Goal: Check status: Check status

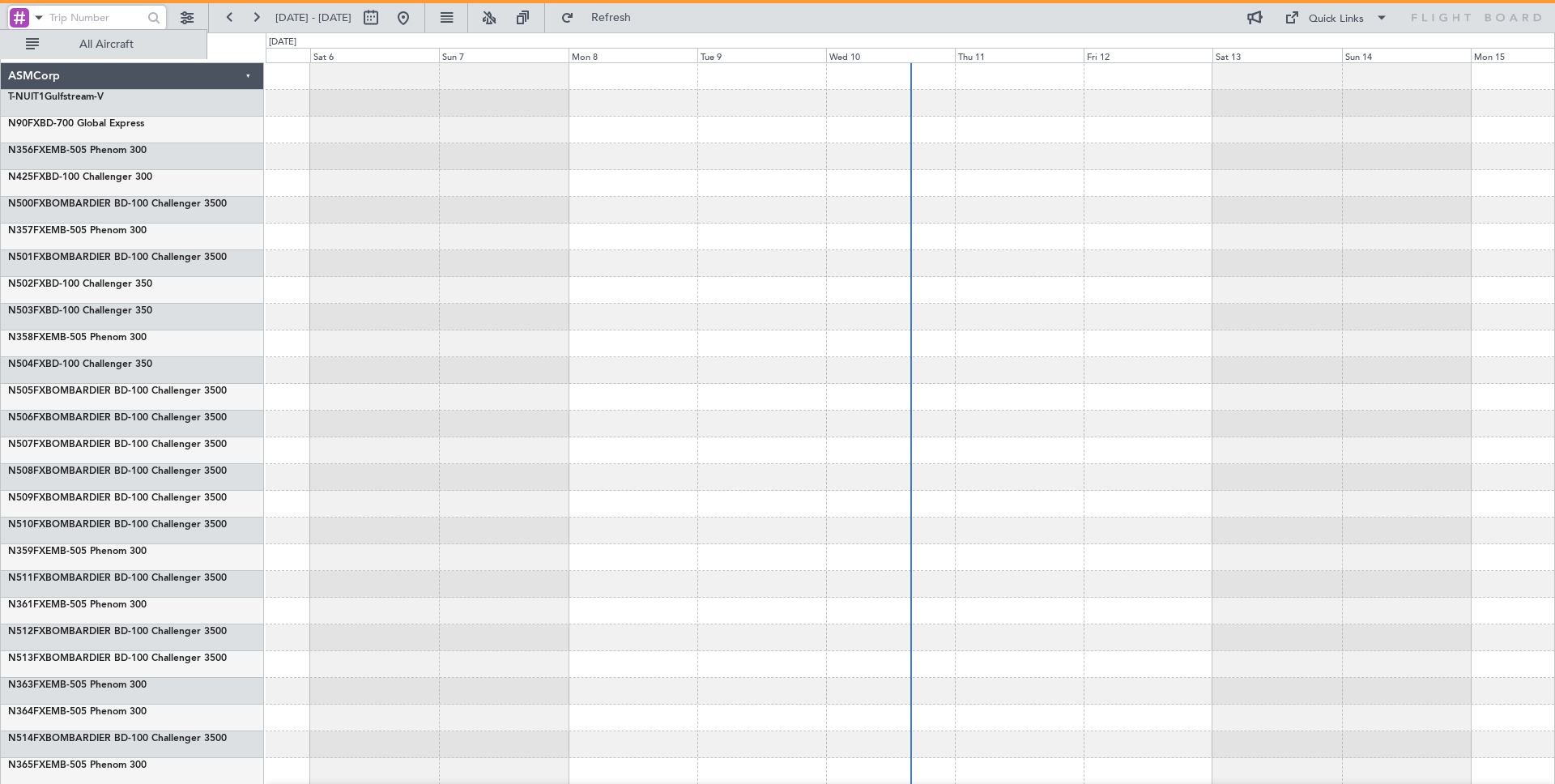
click at [103, 20] on input "text" at bounding box center [93, 17] width 90 height 24
paste input "134"
click at [103, 20] on input "134" at bounding box center [93, 17] width 90 height 24
type input "134"
click at [151, 19] on div at bounding box center [154, 18] width 25 height 25
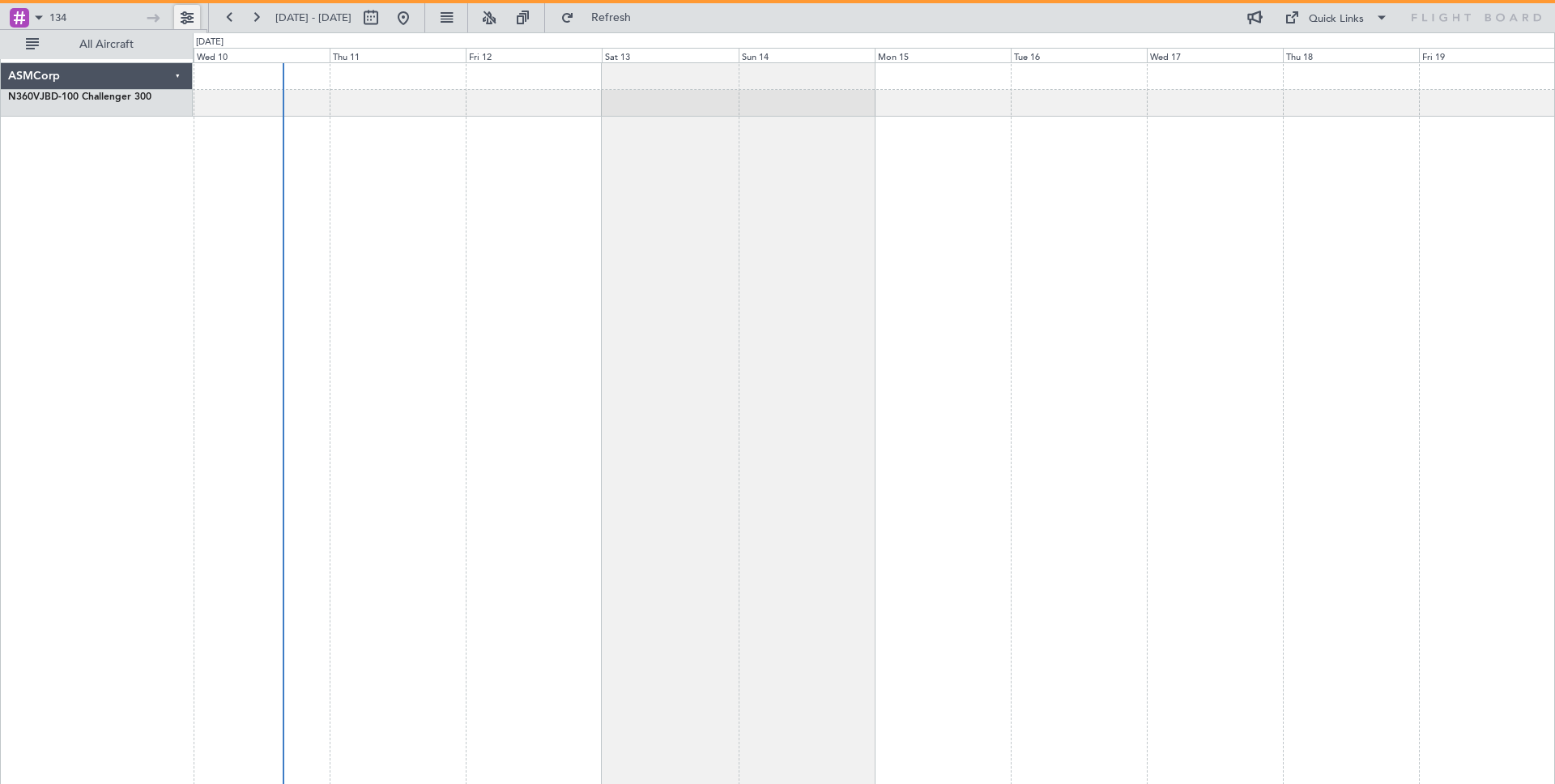
click at [193, 16] on button at bounding box center [187, 17] width 26 height 26
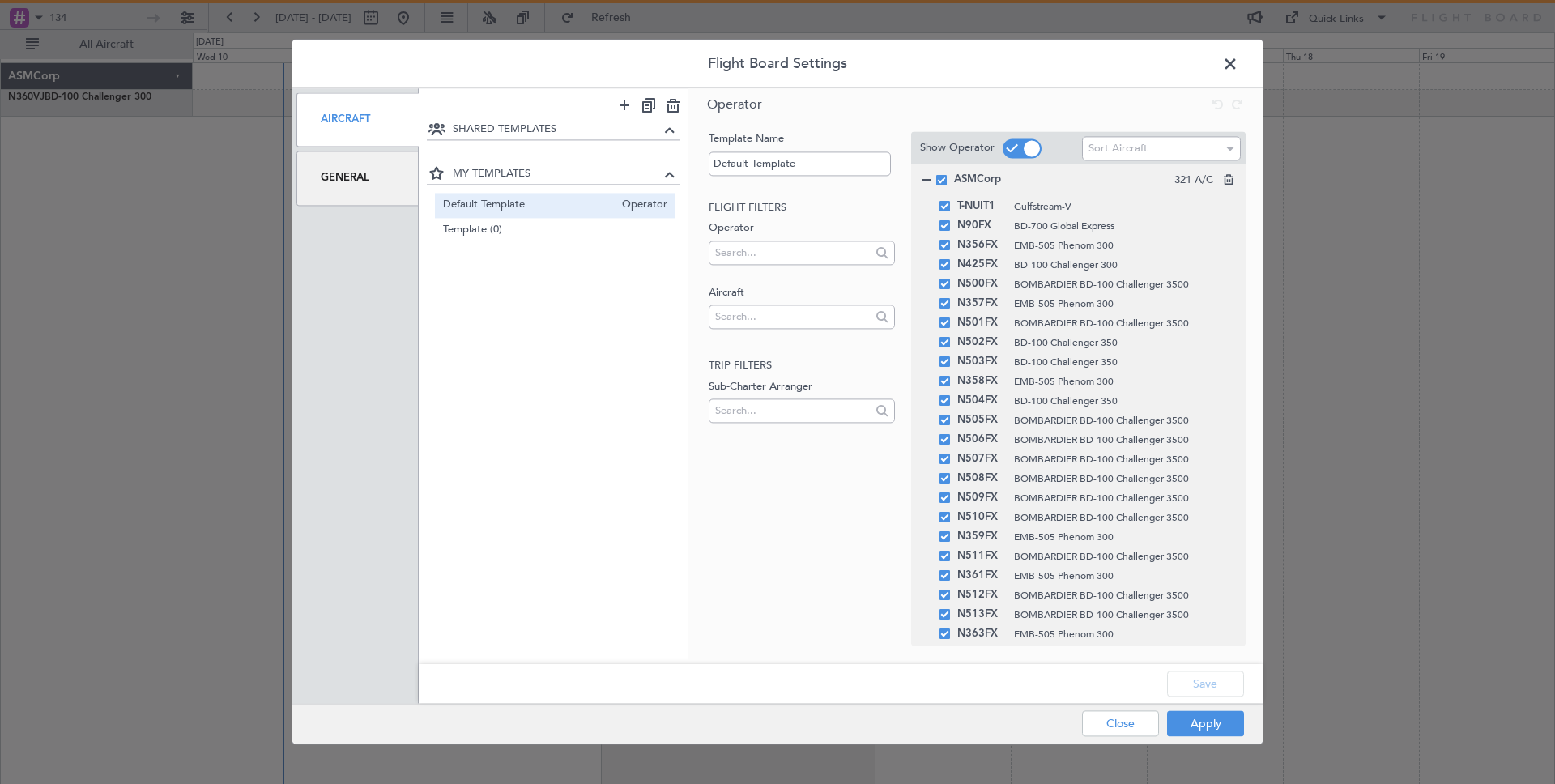
click at [795, 498] on div "Template Name Default Template Flight filters Operator Aircraft Trip filters Su…" at bounding box center [799, 371] width 189 height 481
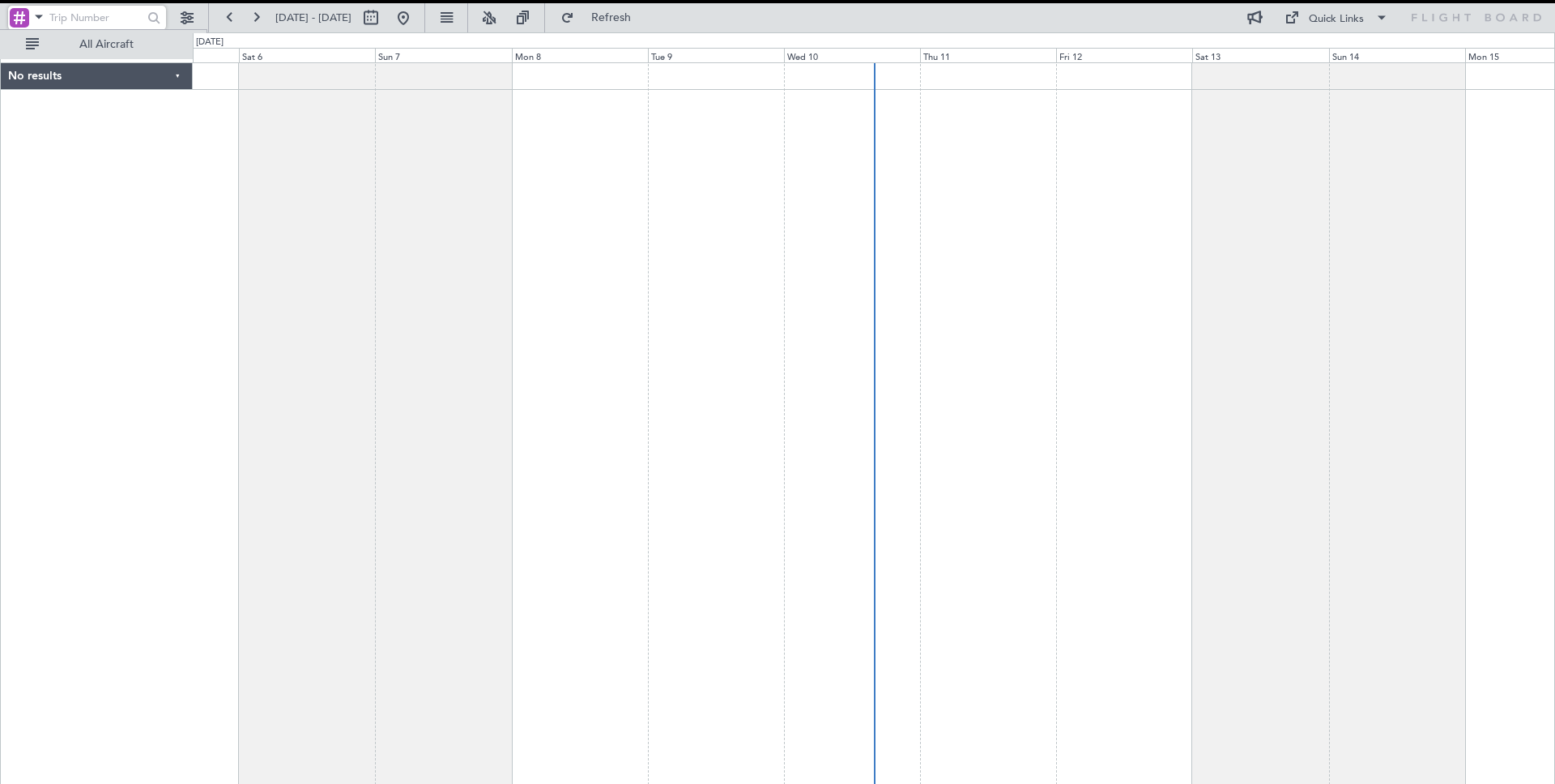
click at [101, 17] on input "text" at bounding box center [95, 17] width 93 height 24
type input "53"
click at [148, 25] on div at bounding box center [154, 18] width 25 height 25
click at [190, 17] on button at bounding box center [187, 17] width 26 height 26
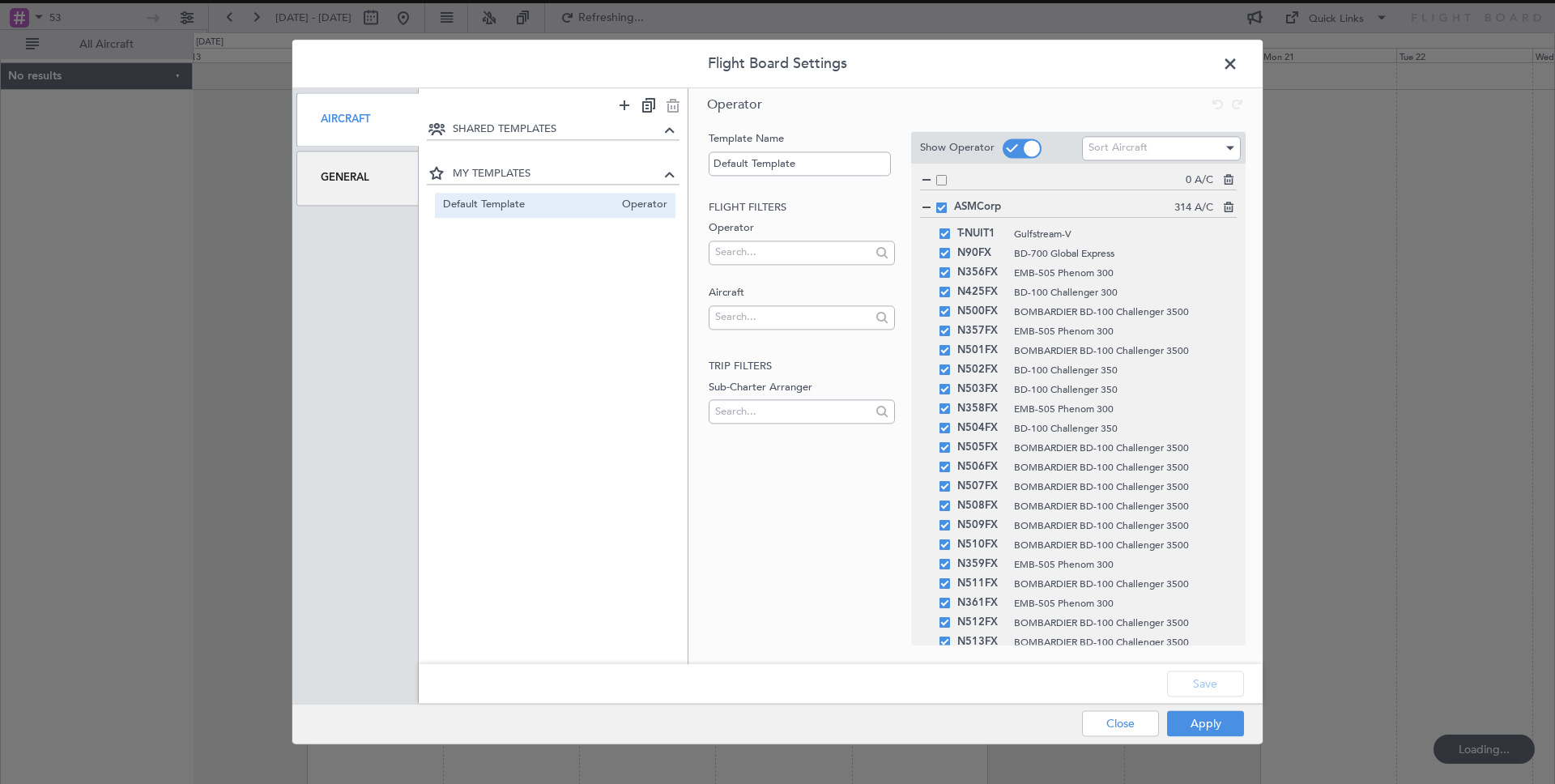
click at [533, 198] on span "Default Template" at bounding box center [529, 205] width 172 height 17
click at [1238, 66] on span at bounding box center [1238, 68] width 0 height 32
